Goal: Task Accomplishment & Management: Use online tool/utility

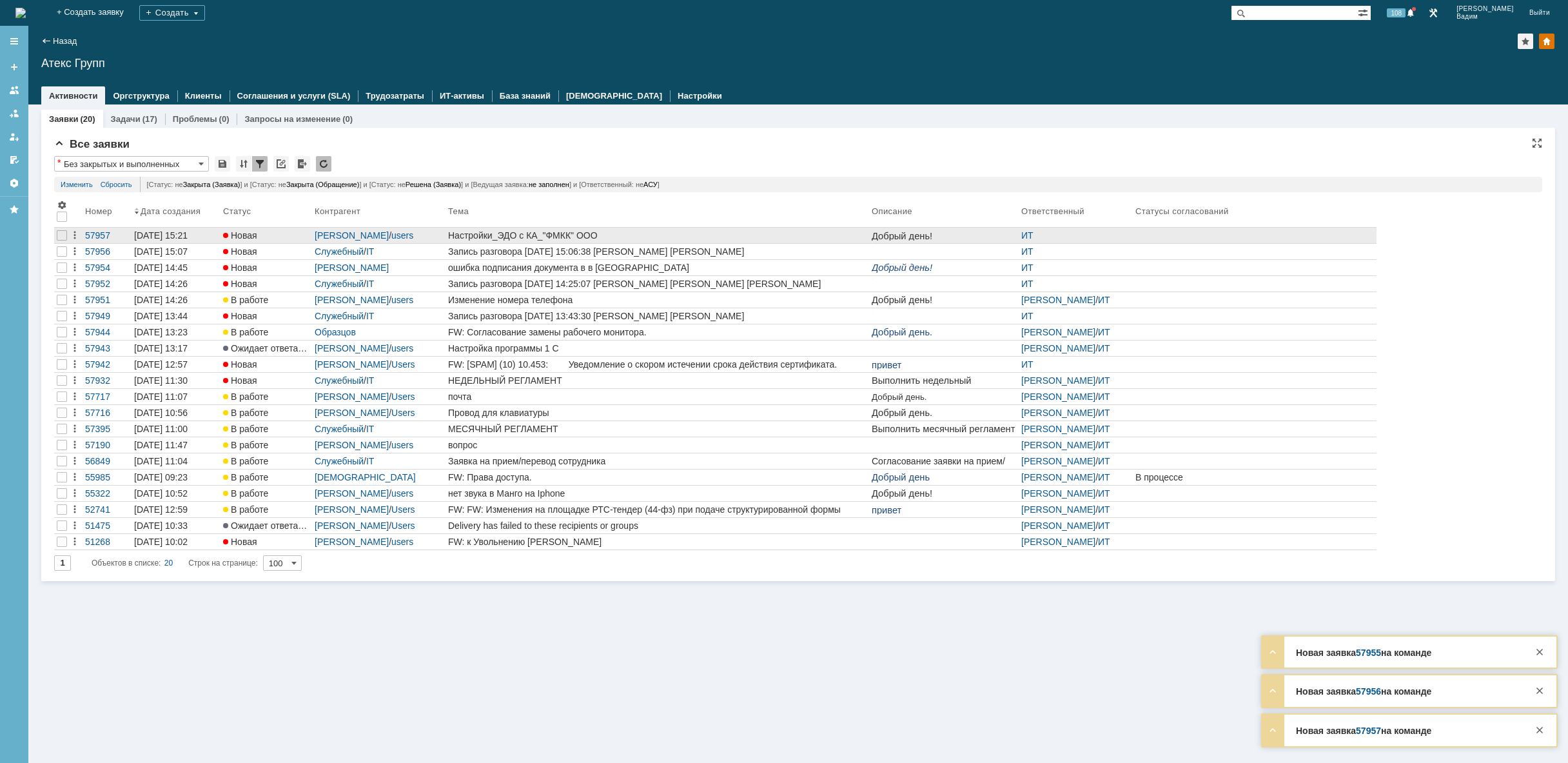
click at [616, 230] on div "Настройки_ЭДО с КА_"ФМКК" ООО" at bounding box center [657, 235] width 418 height 10
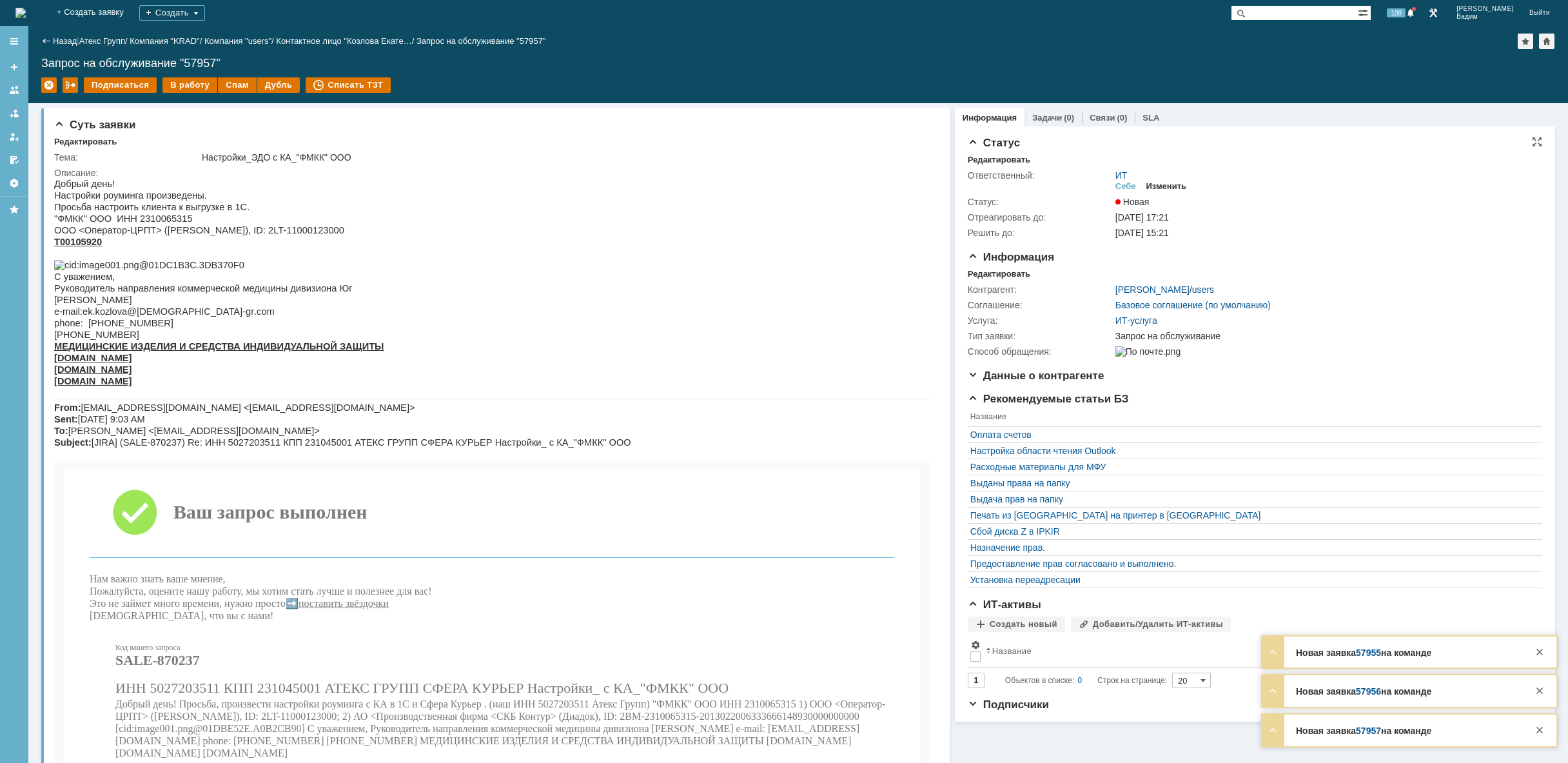
click at [1158, 189] on div "Изменить" at bounding box center [1166, 186] width 41 height 10
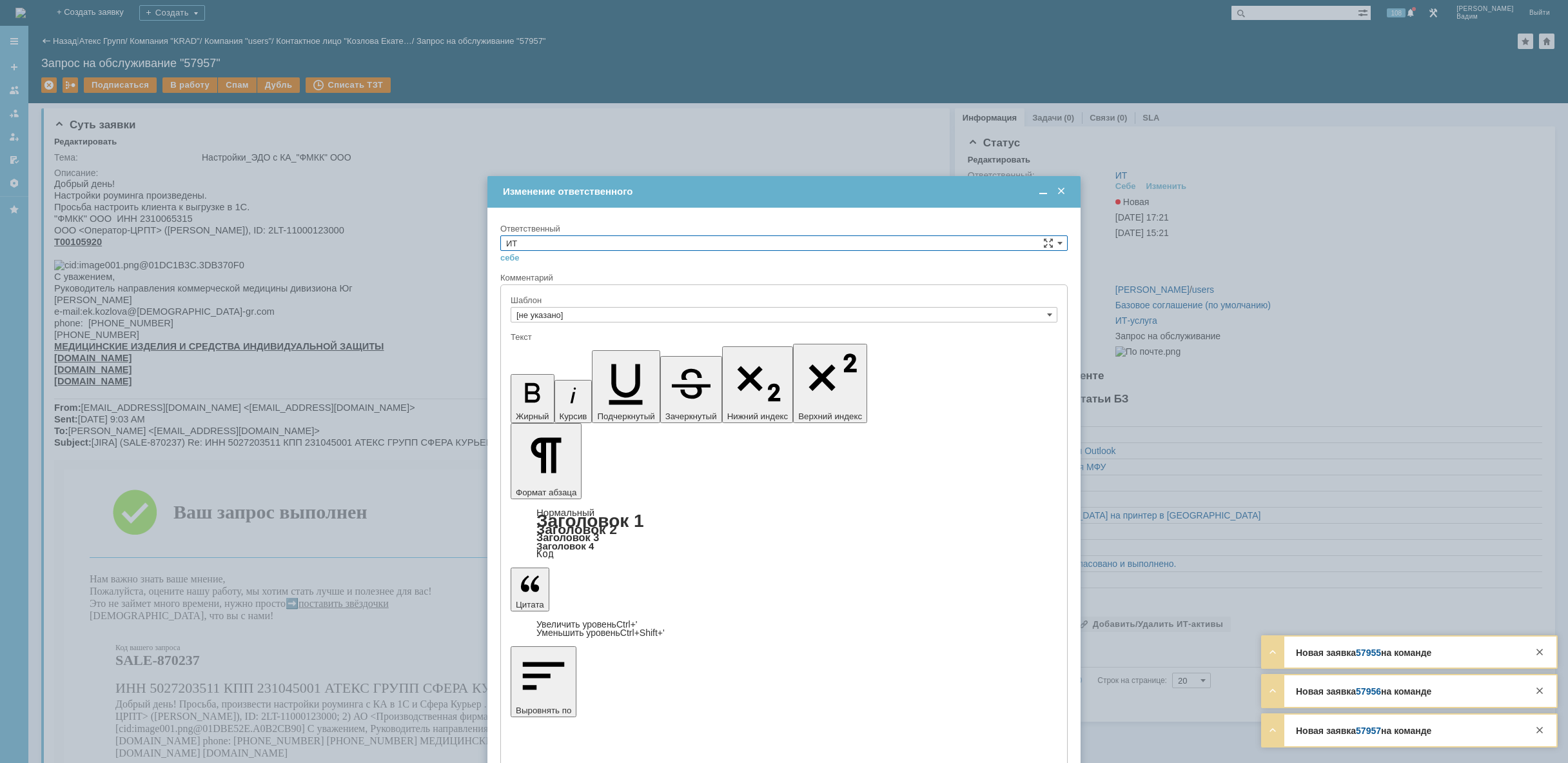
click at [597, 247] on input "ИТ" at bounding box center [784, 243] width 567 height 16
click at [563, 349] on span "АСУ" at bounding box center [784, 349] width 555 height 10
type input "АСУ"
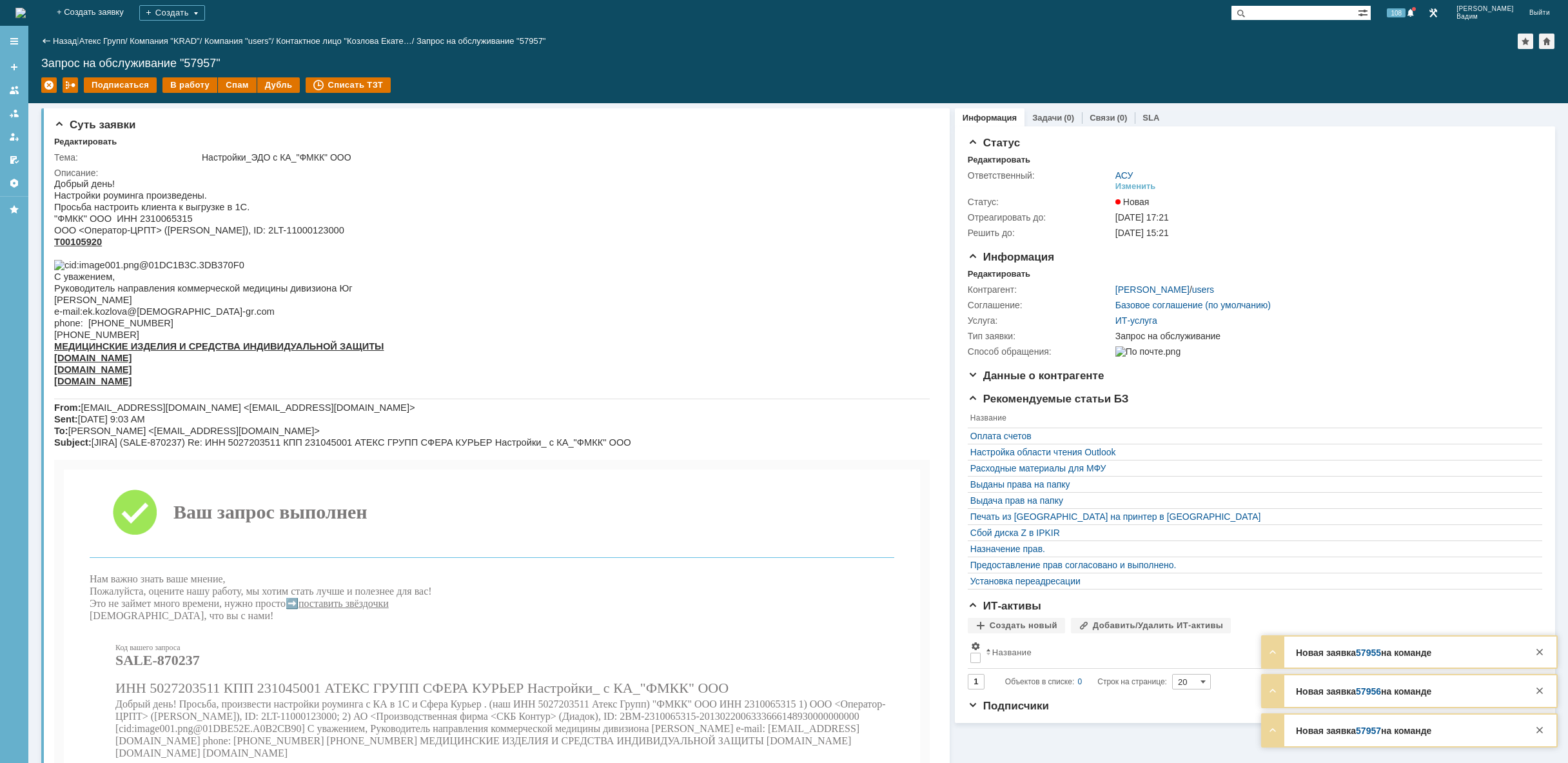
click at [26, 16] on img at bounding box center [20, 12] width 10 height 10
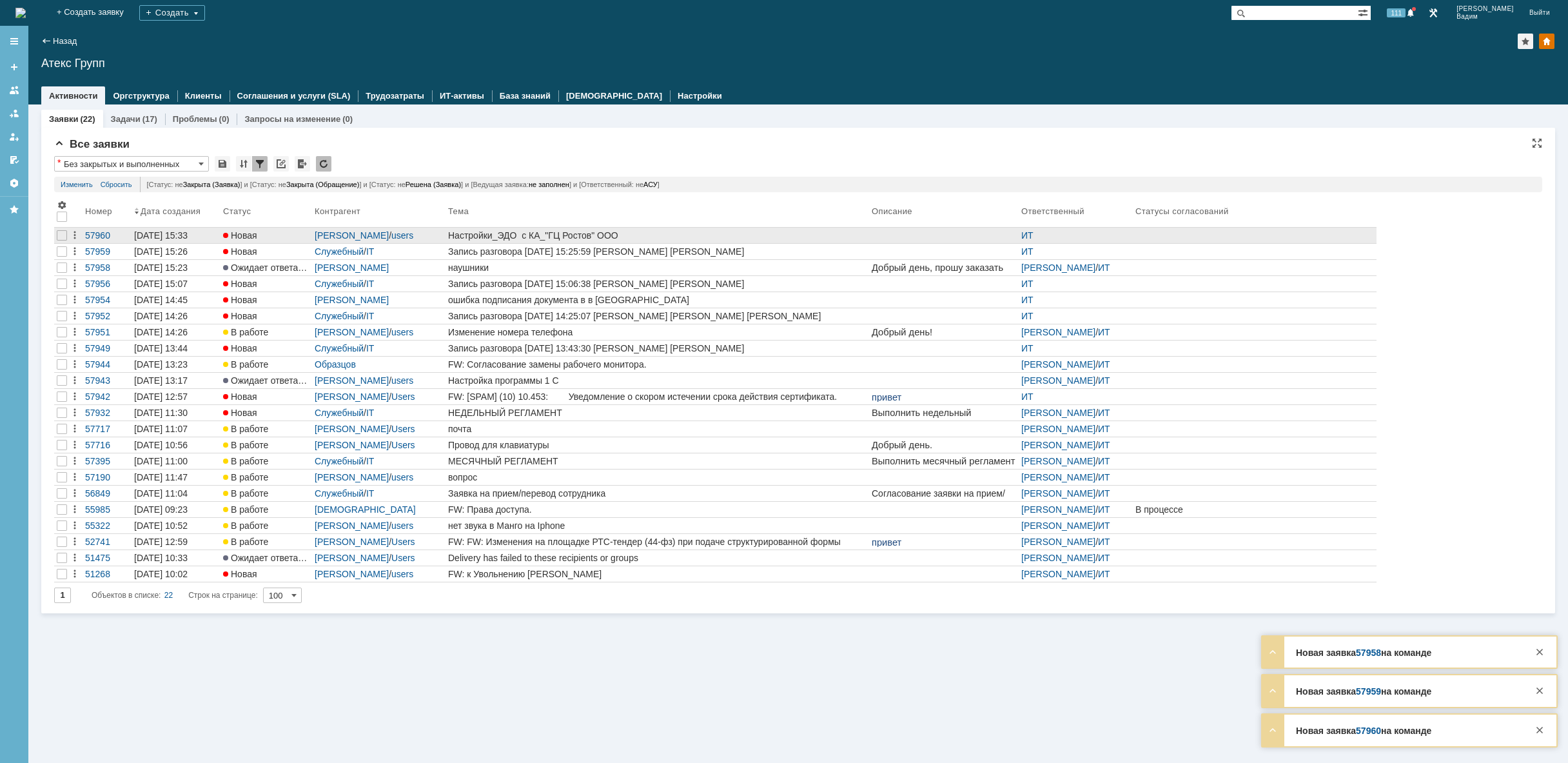
click at [673, 230] on div "Настройки_ЭДО с КА_"ГЦ Ростов" ООО" at bounding box center [657, 235] width 418 height 10
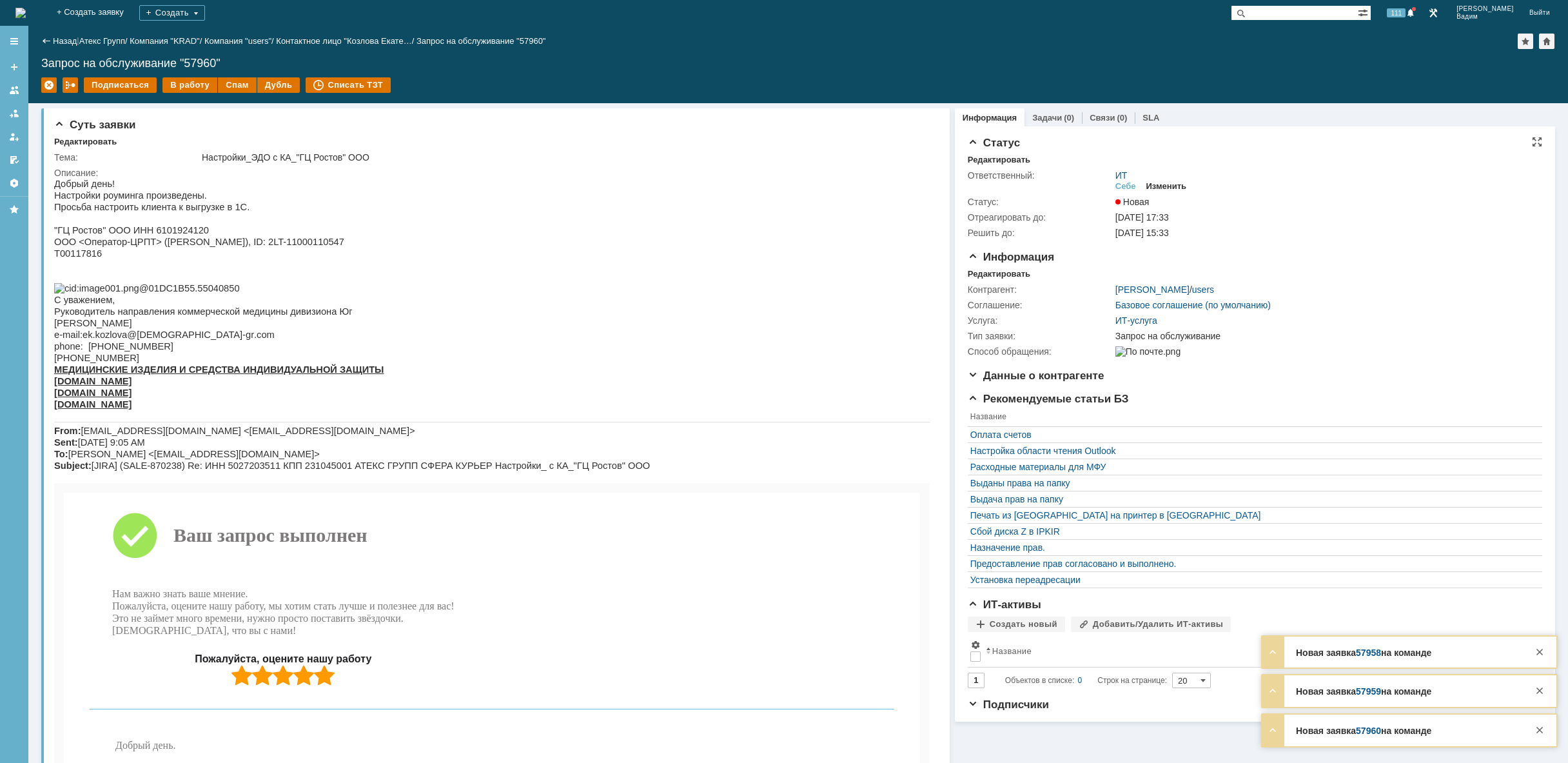
click at [1162, 182] on div "Изменить" at bounding box center [1166, 186] width 41 height 10
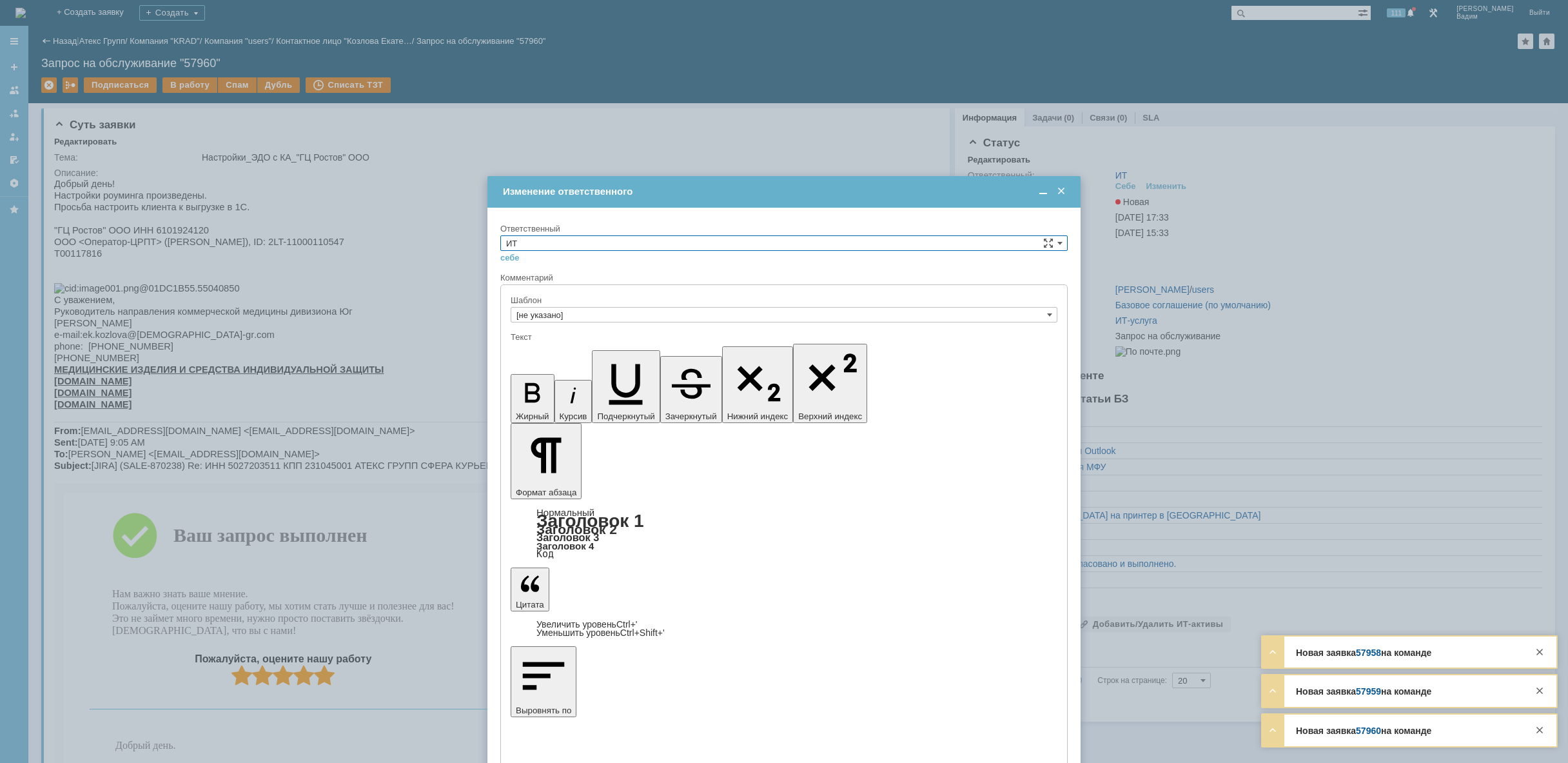
click at [726, 248] on input "ИТ" at bounding box center [784, 243] width 567 height 16
click at [618, 348] on span "АСУ" at bounding box center [784, 349] width 555 height 10
type input "АСУ"
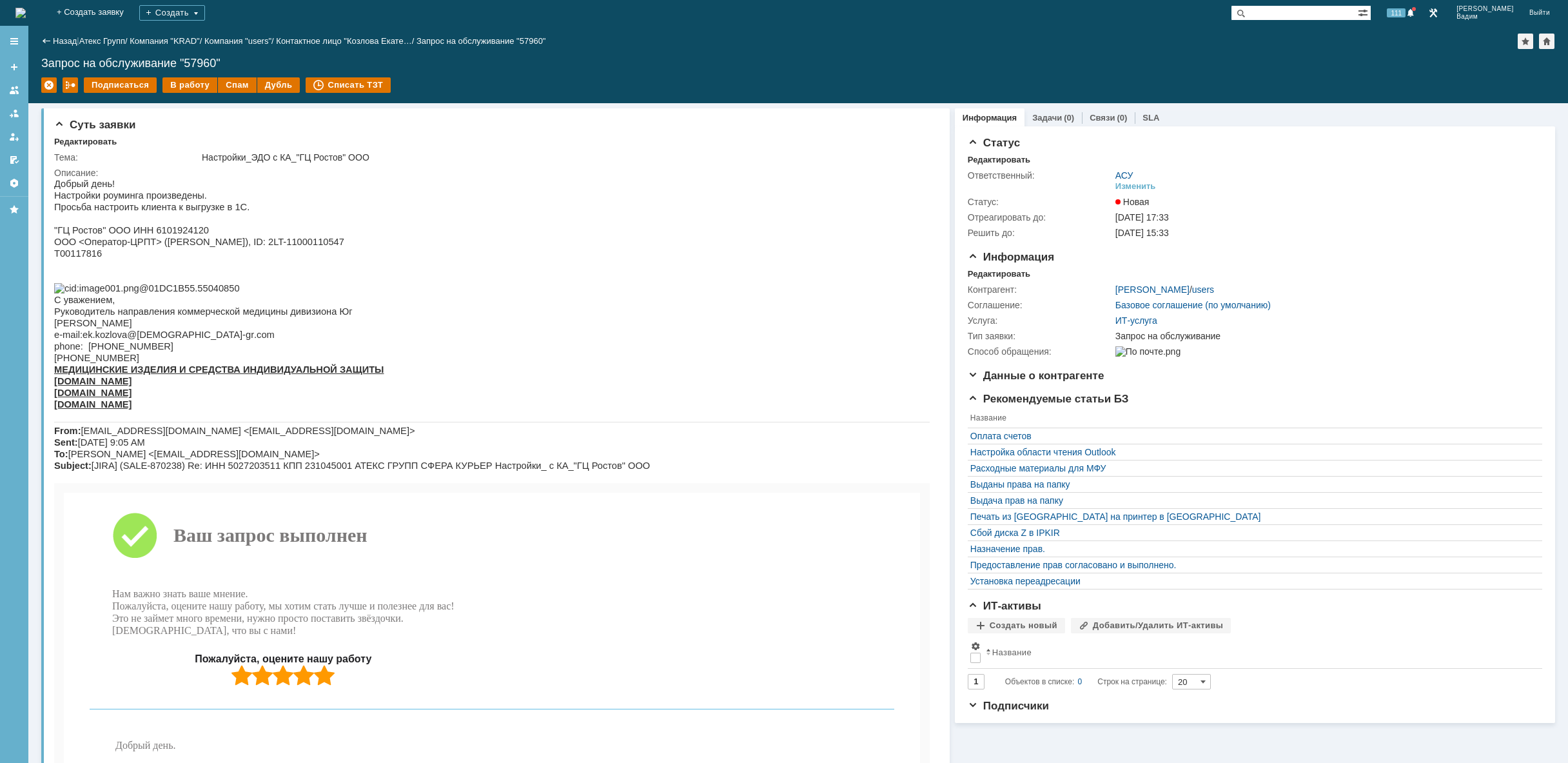
click at [26, 11] on img at bounding box center [20, 12] width 10 height 10
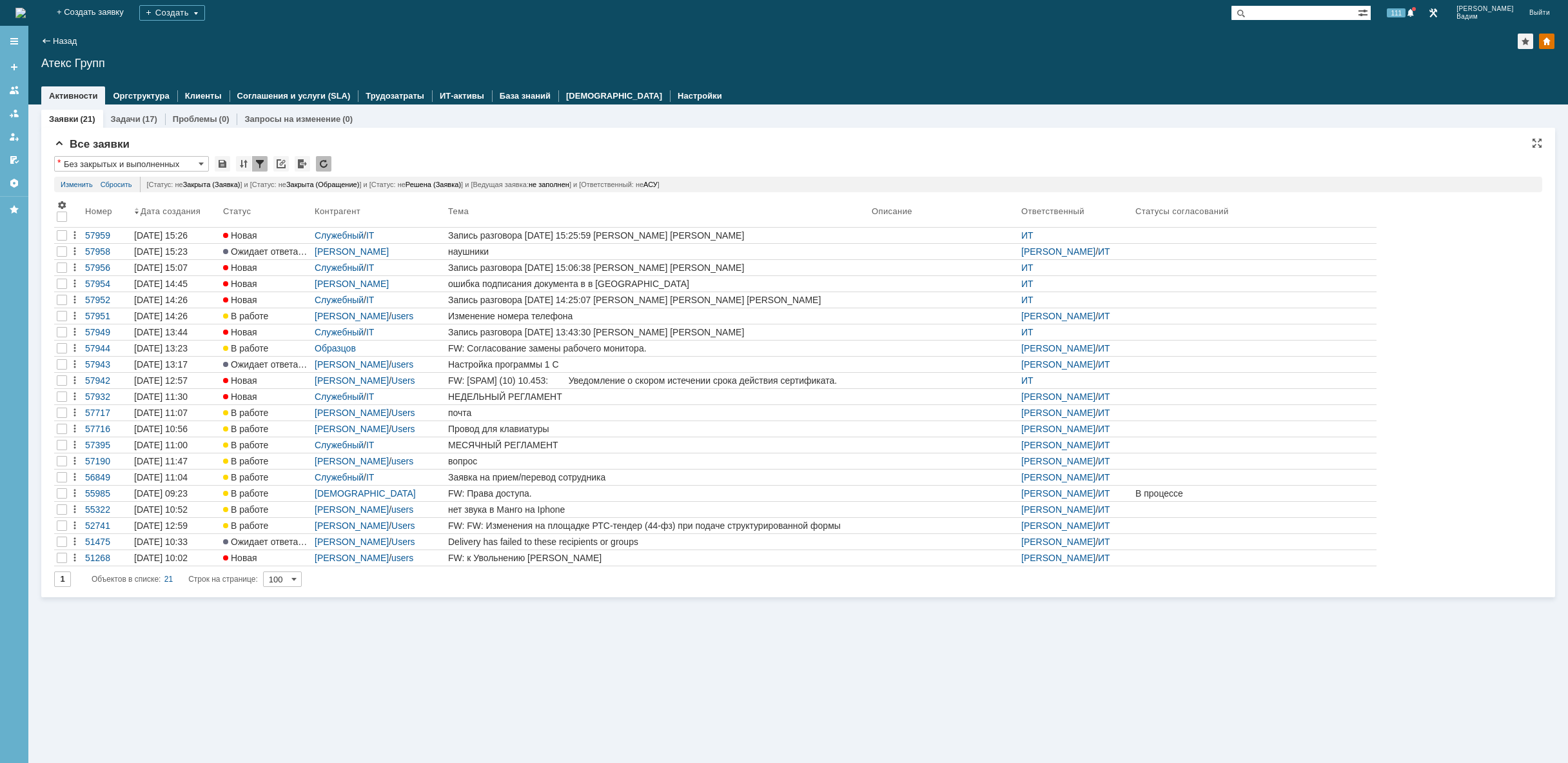
click at [26, 12] on img at bounding box center [20, 12] width 10 height 10
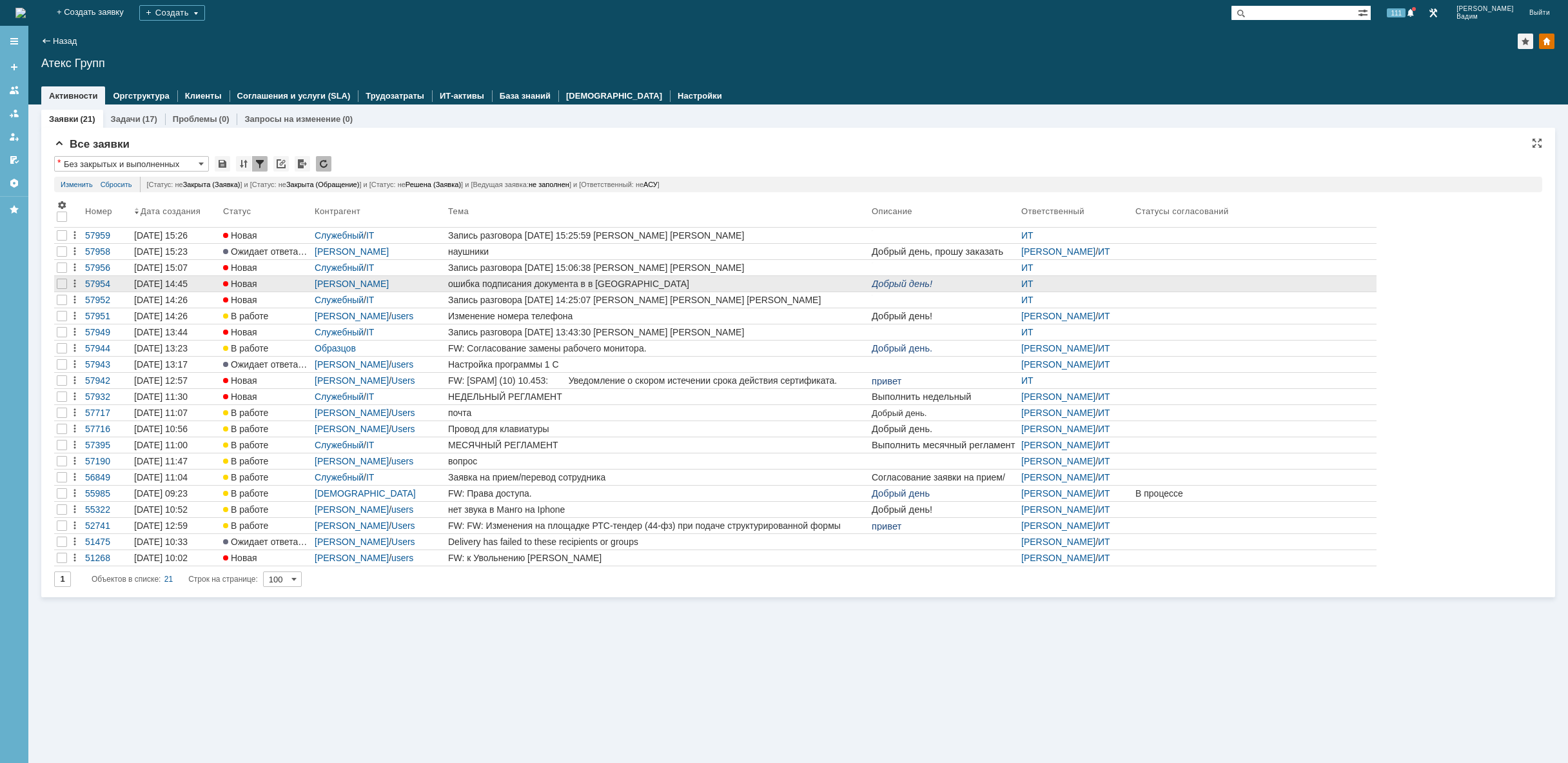
click at [514, 281] on div "ошибка подписания документа в в [GEOGRAPHIC_DATA]" at bounding box center [657, 284] width 418 height 10
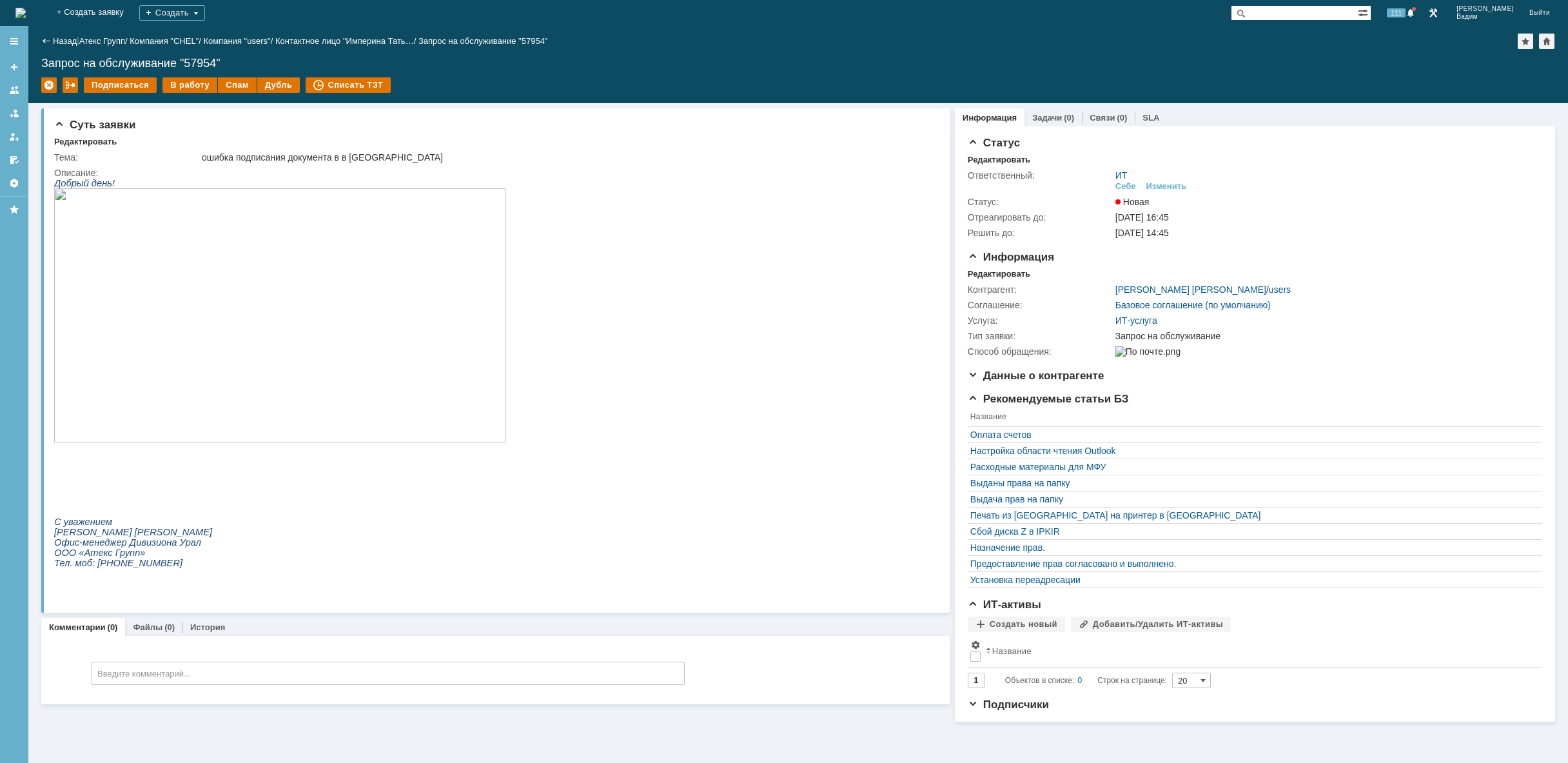
click at [298, 298] on img at bounding box center [280, 316] width 451 height 254
click at [26, 8] on img at bounding box center [20, 12] width 10 height 10
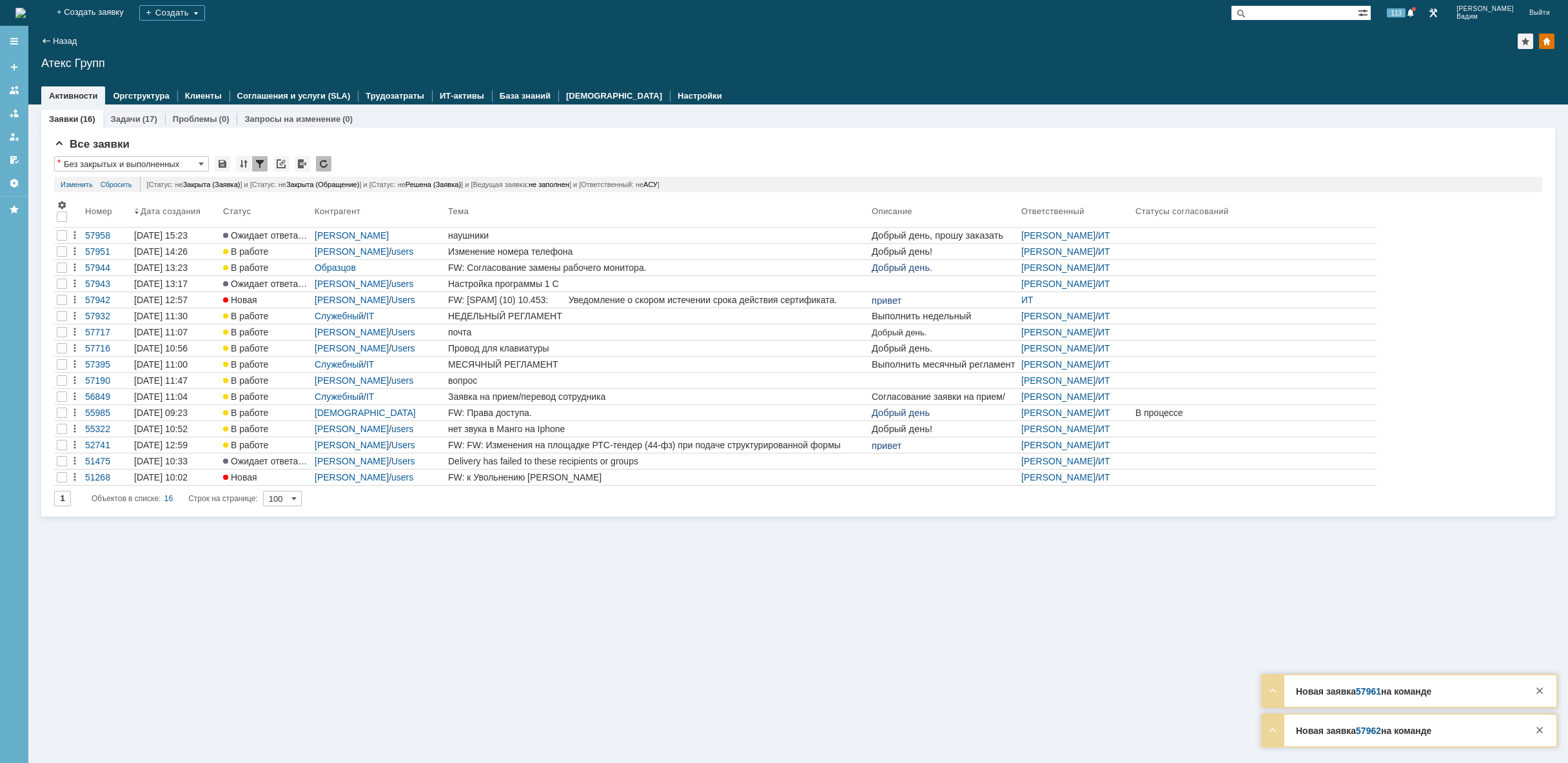
click at [26, 16] on img at bounding box center [20, 12] width 10 height 10
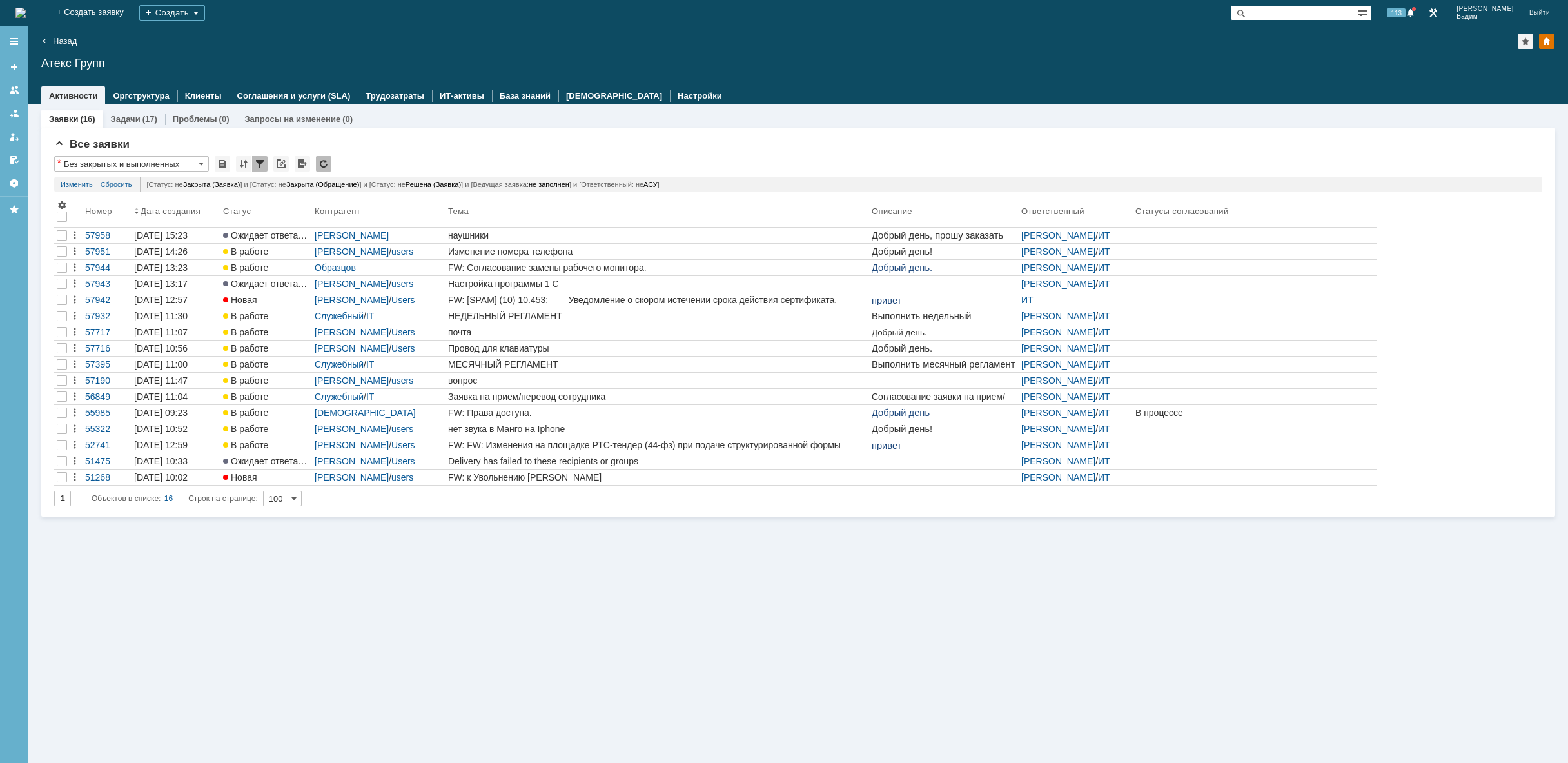
click at [26, 9] on img at bounding box center [20, 12] width 10 height 10
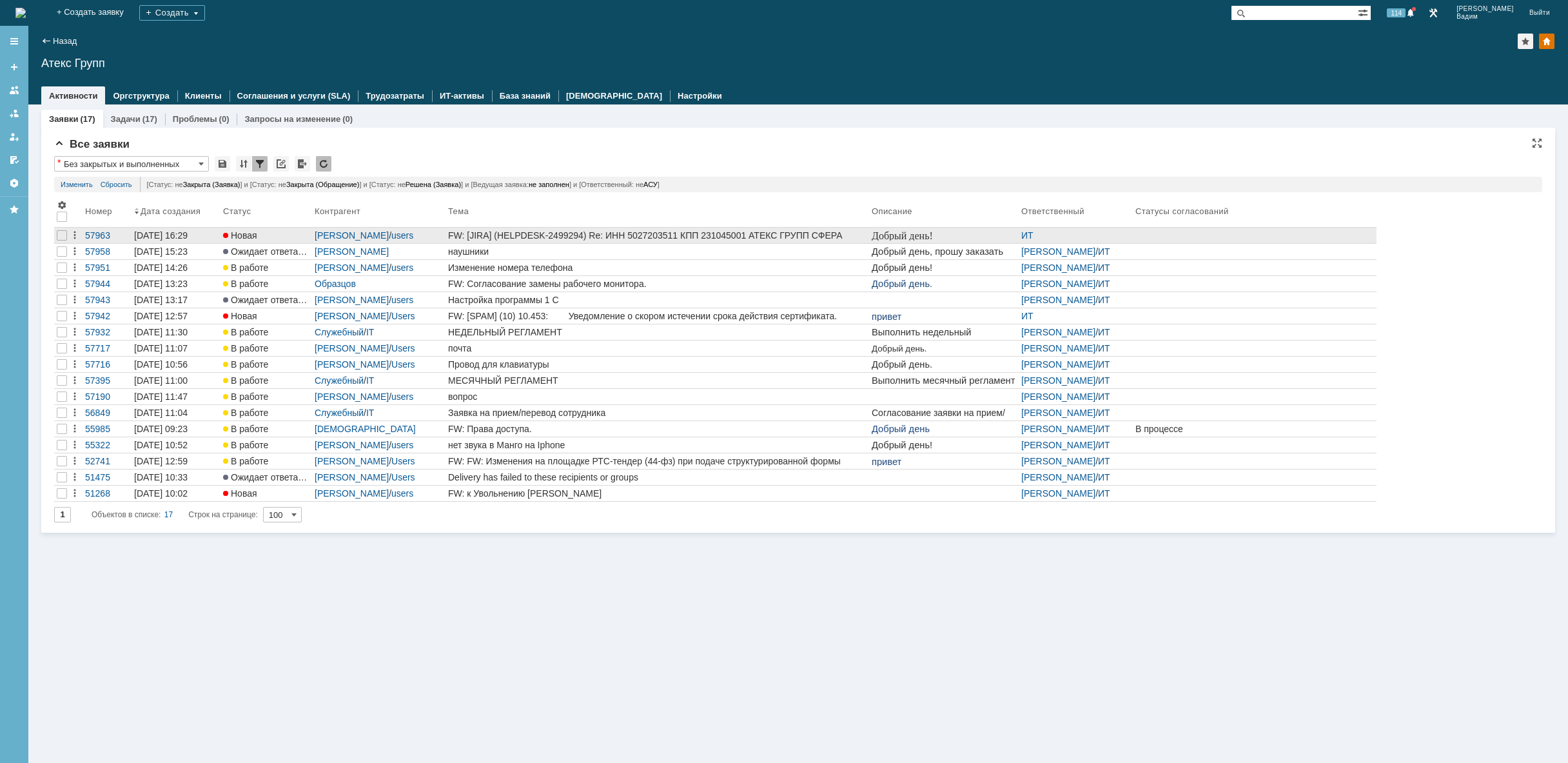
click at [739, 233] on div "FW: [JIRA] (HELPDESK-2499294) Re: ИНН 5027203511 КПП 231045001 АТЕКС ГРУПП СФЕР…" at bounding box center [657, 235] width 418 height 10
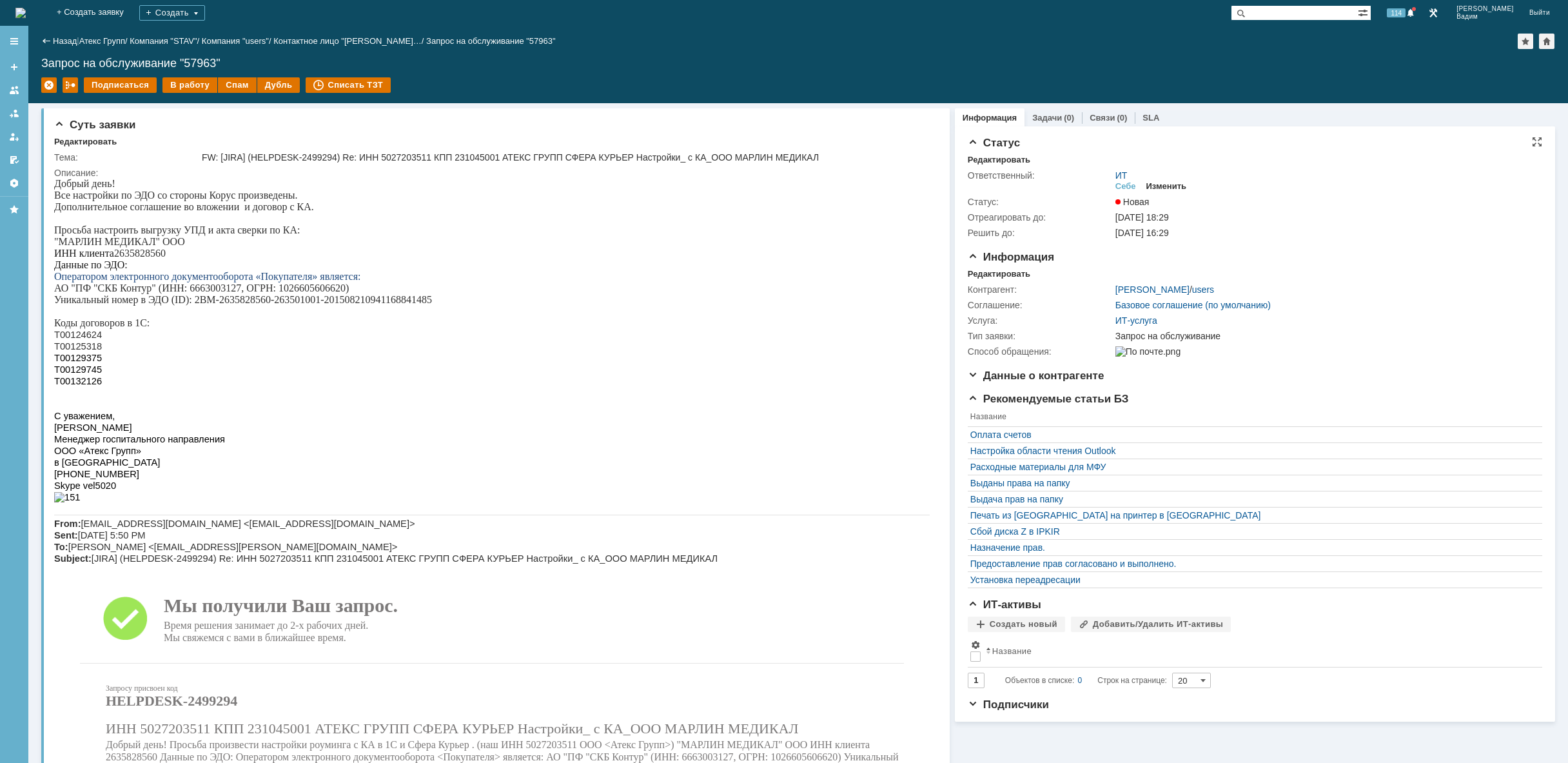
click at [1167, 182] on div "Изменить" at bounding box center [1166, 186] width 41 height 10
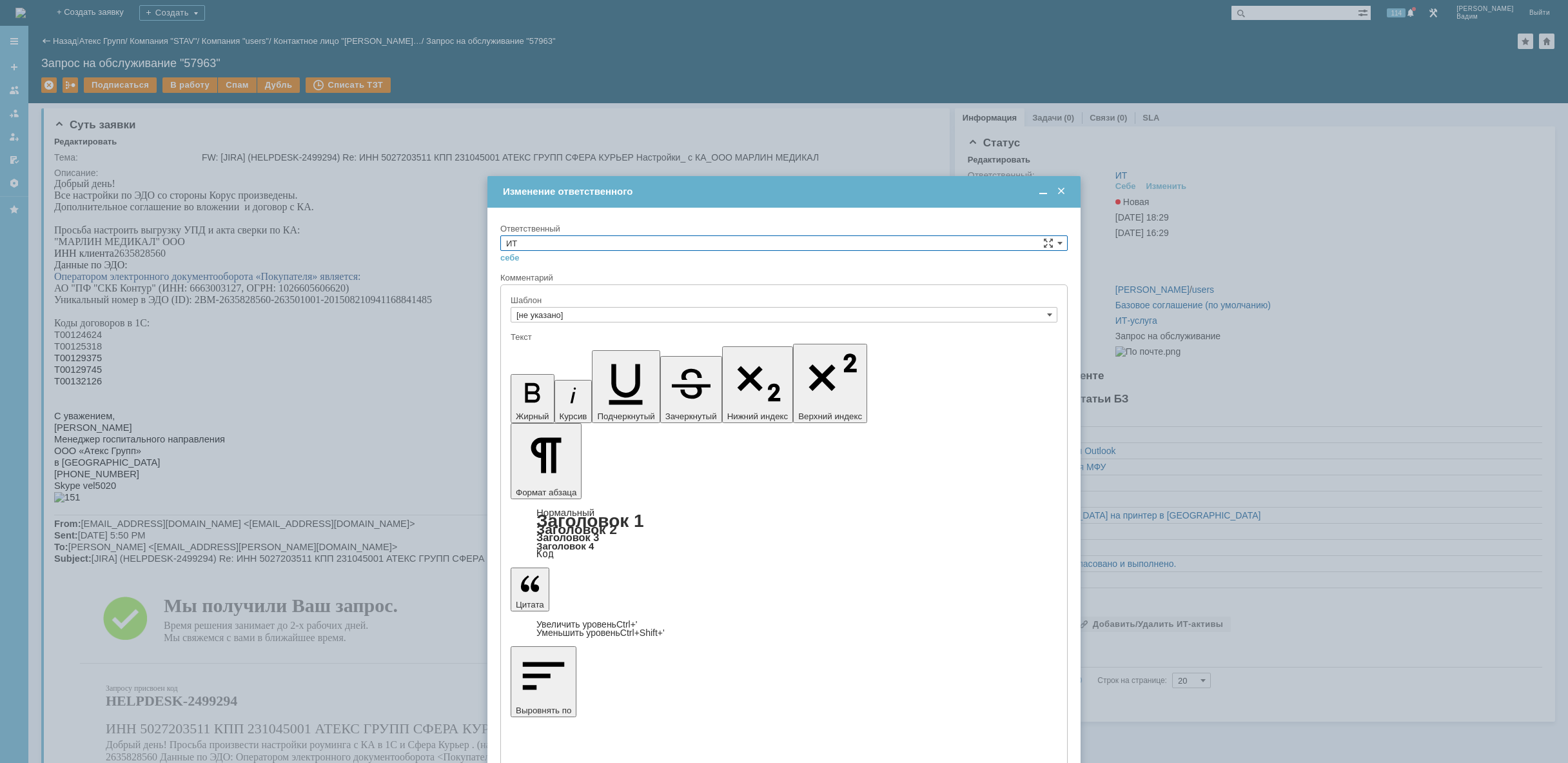
click at [961, 245] on input "ИТ" at bounding box center [784, 243] width 567 height 16
click at [687, 347] on span "АСУ" at bounding box center [784, 349] width 555 height 10
type input "АСУ"
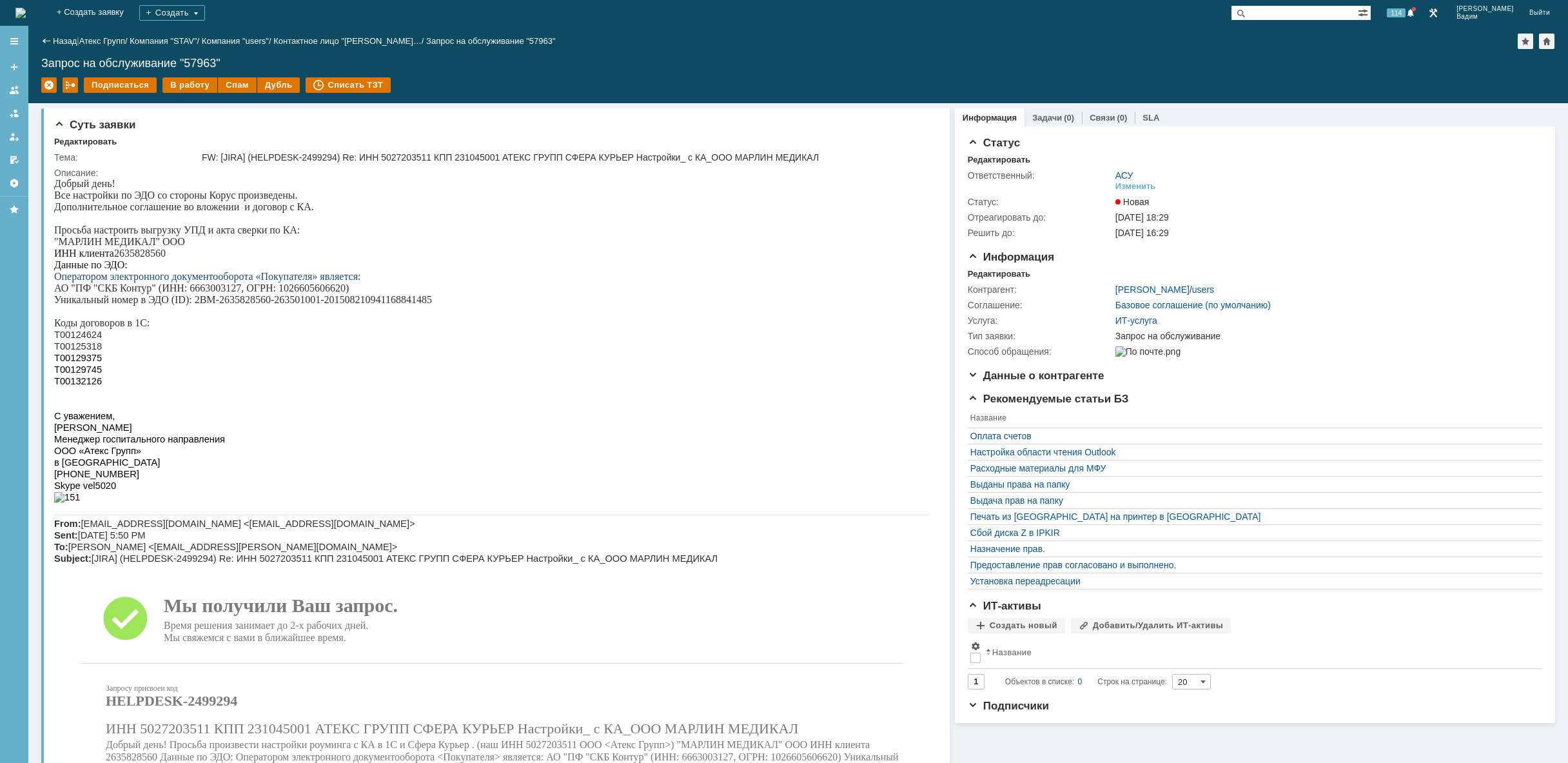
click at [26, 11] on img at bounding box center [20, 12] width 10 height 10
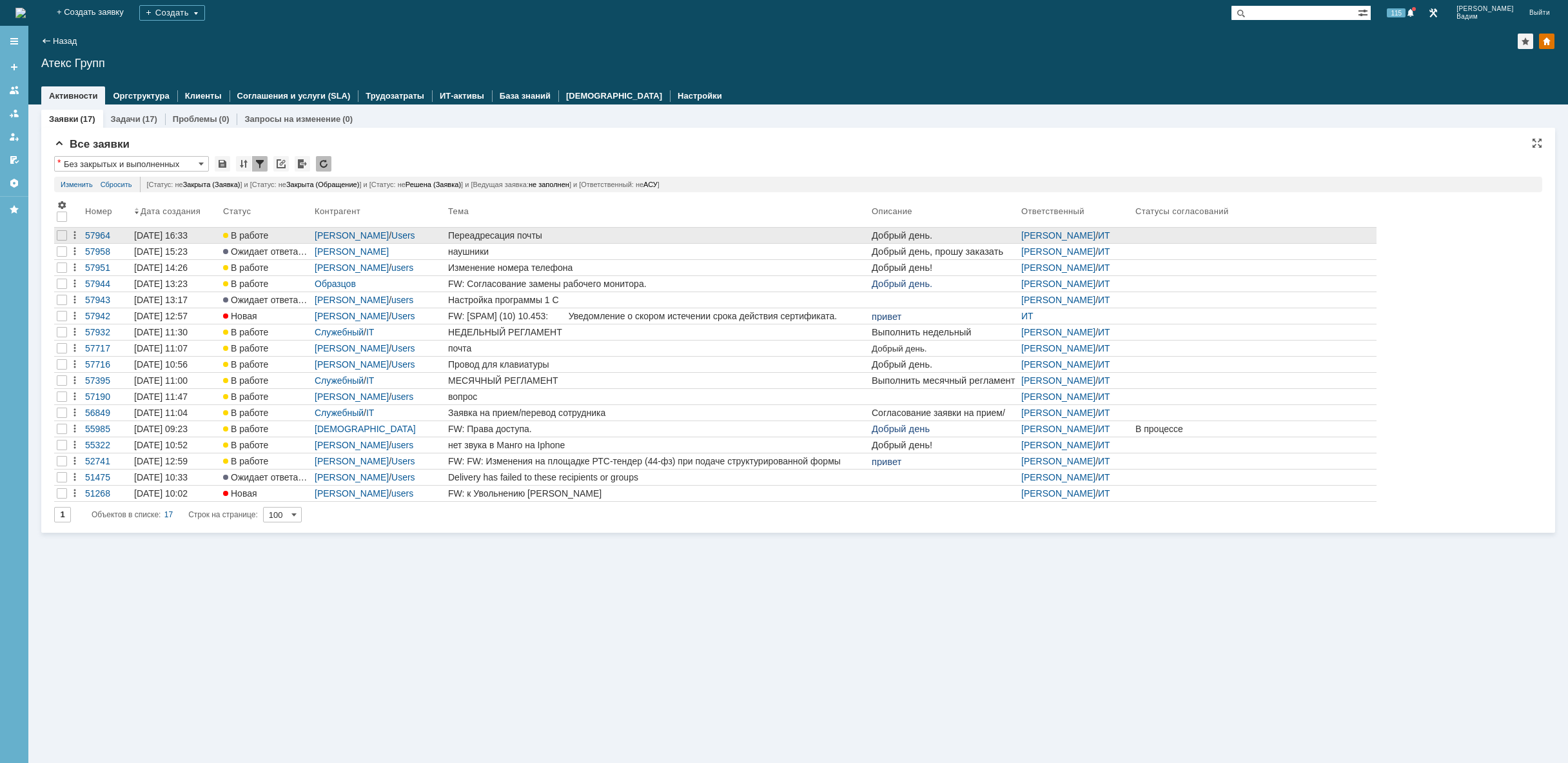
click at [778, 238] on div "Переадресация почты" at bounding box center [657, 235] width 418 height 10
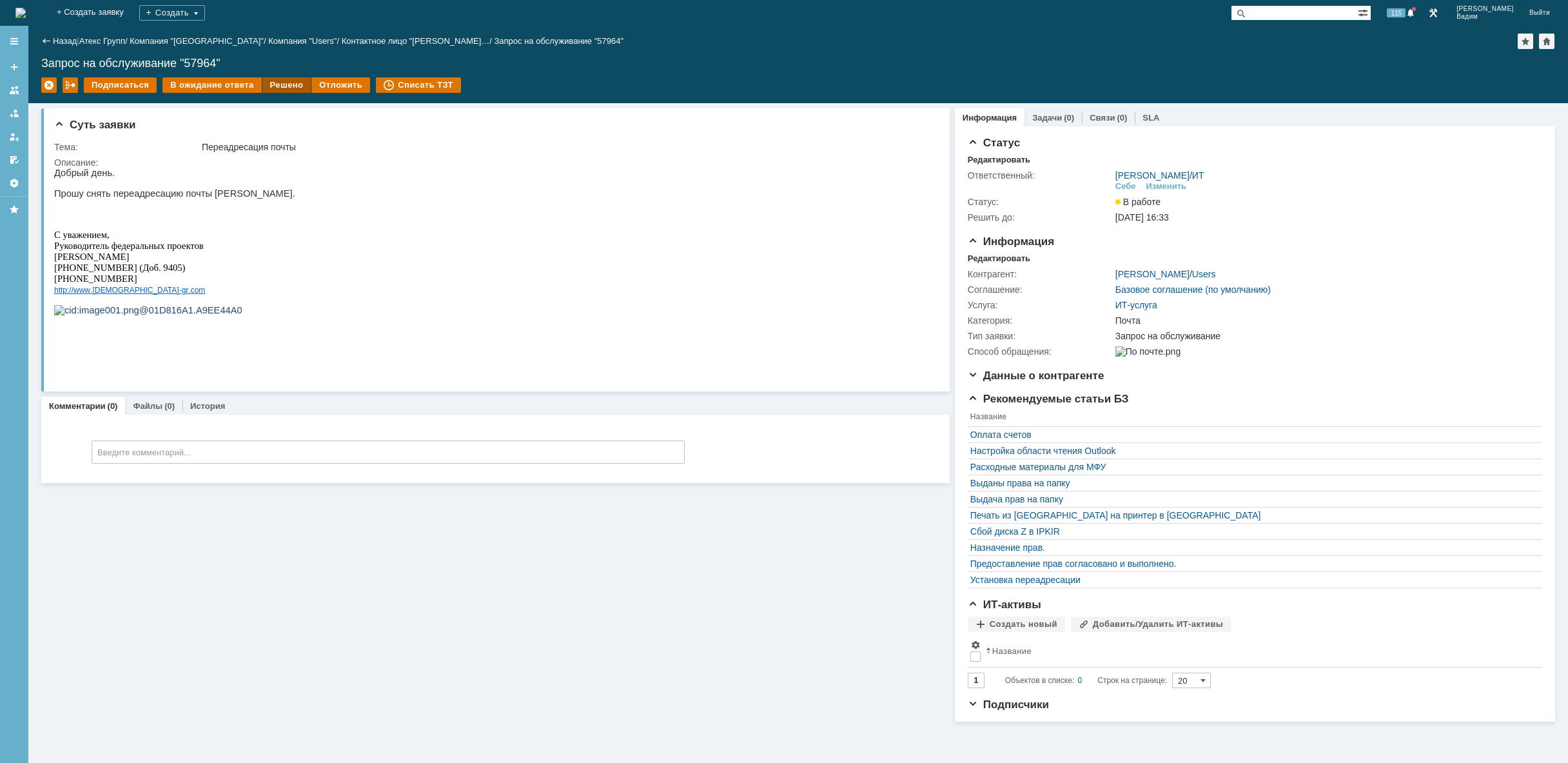
click at [284, 81] on div "Решено" at bounding box center [287, 85] width 49 height 16
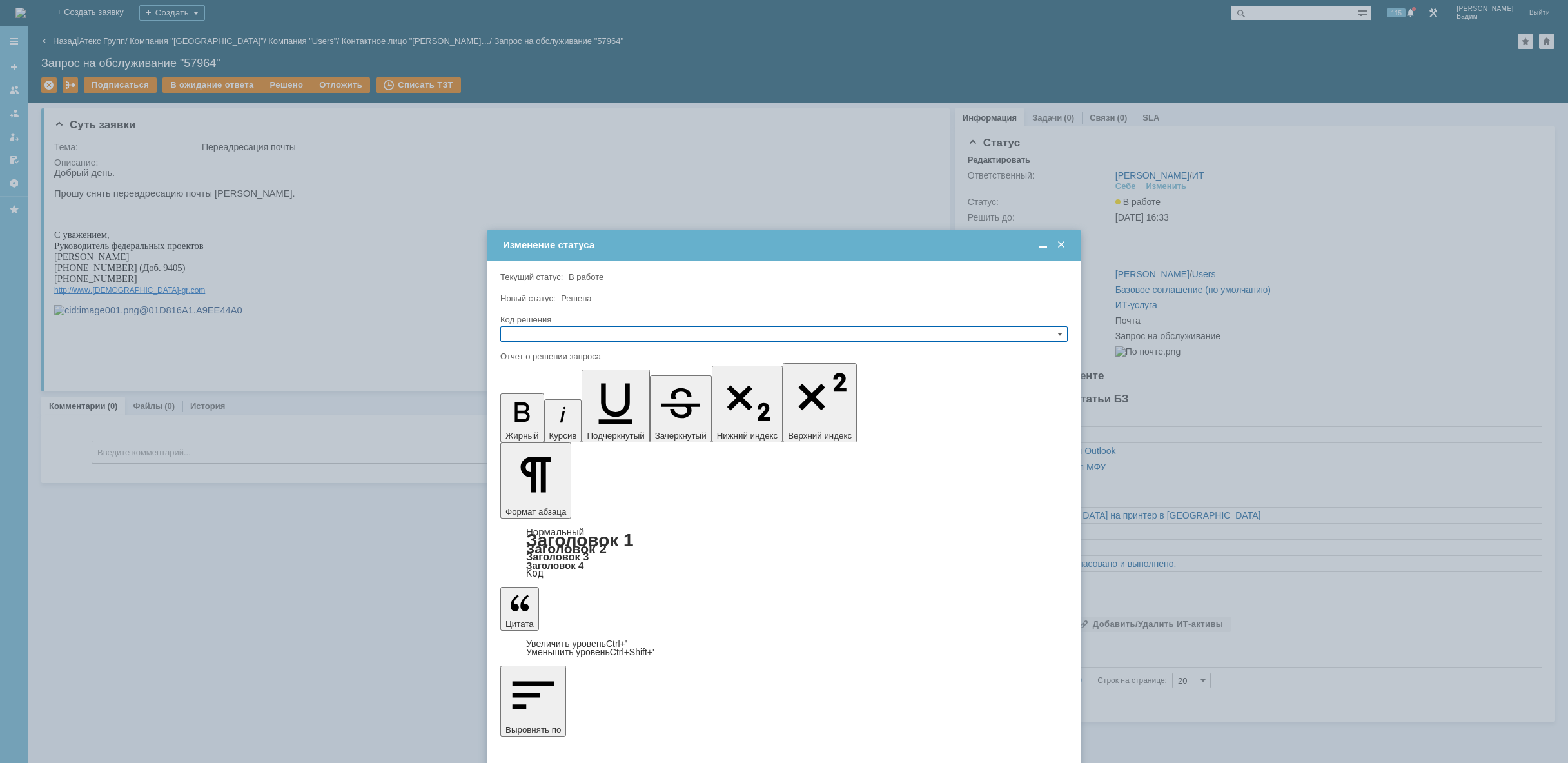
click at [635, 332] on input "text" at bounding box center [784, 334] width 567 height 16
click at [618, 397] on span "Решено" at bounding box center [784, 396] width 555 height 10
type input "Решено"
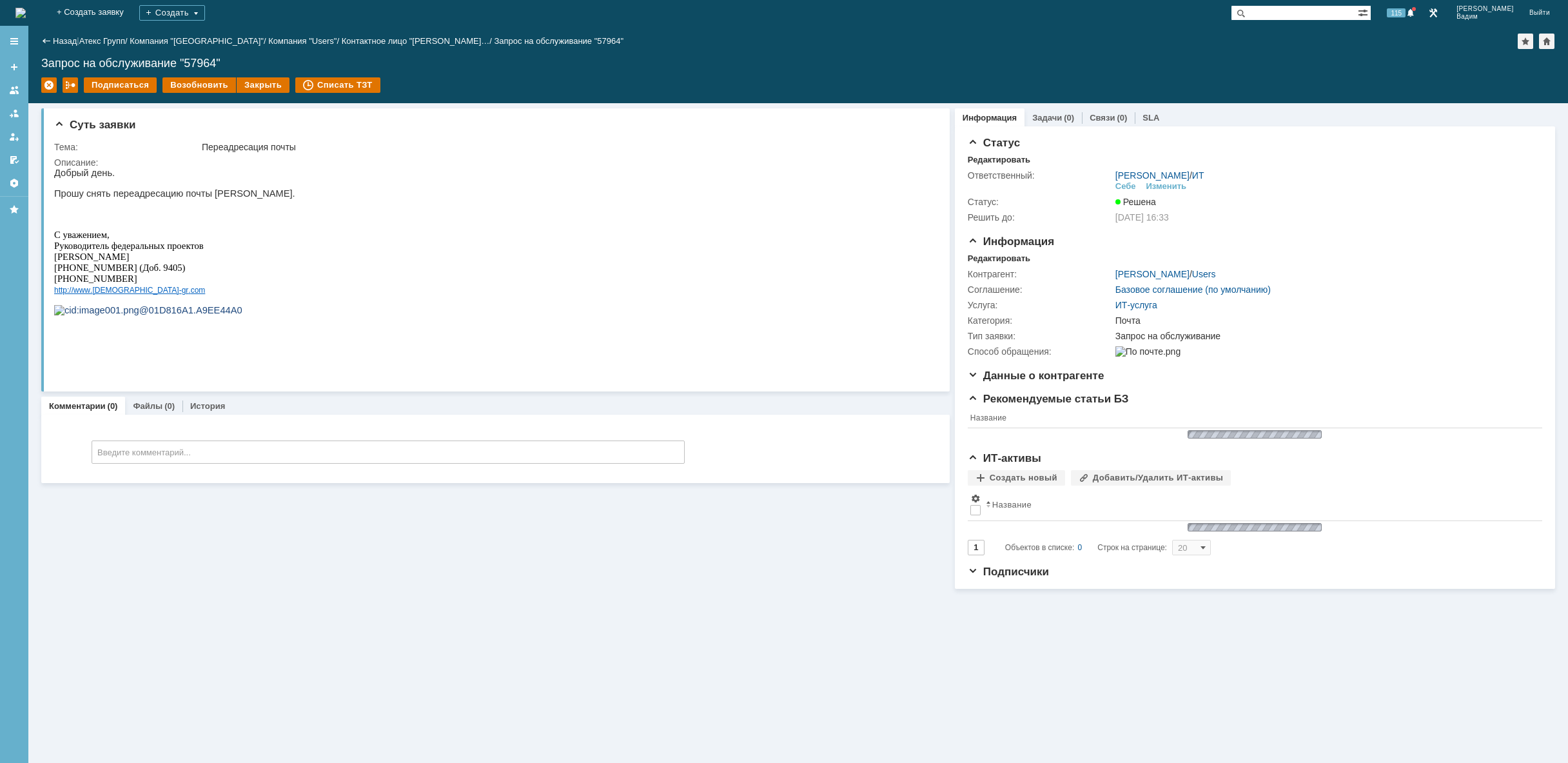
click at [26, 12] on img at bounding box center [20, 12] width 10 height 10
